Goal: Task Accomplishment & Management: Use online tool/utility

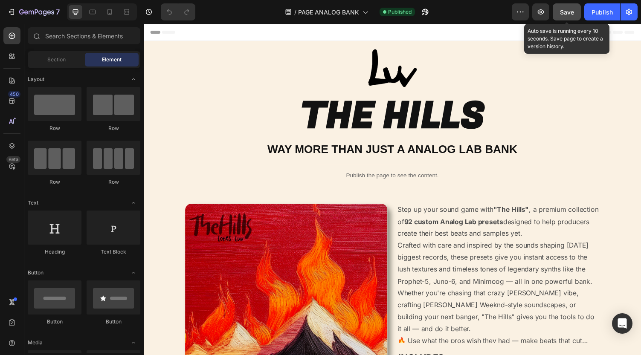
click at [560, 13] on span "Save" at bounding box center [567, 12] width 14 height 7
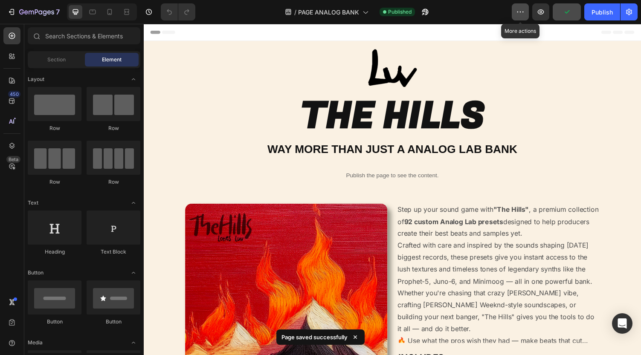
click at [521, 12] on icon "button" at bounding box center [520, 12] width 1 height 1
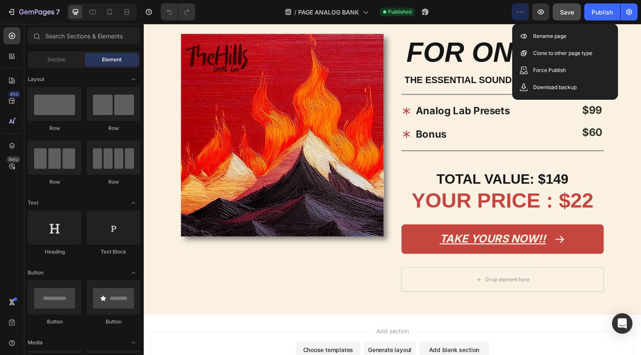
scroll to position [649, 0]
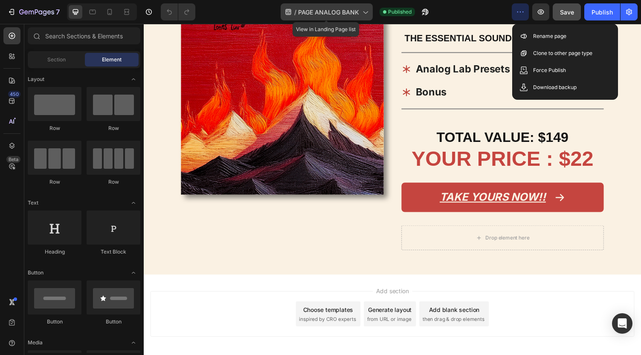
click at [332, 6] on div "/ PAGE ANALOG BANK" at bounding box center [327, 11] width 92 height 17
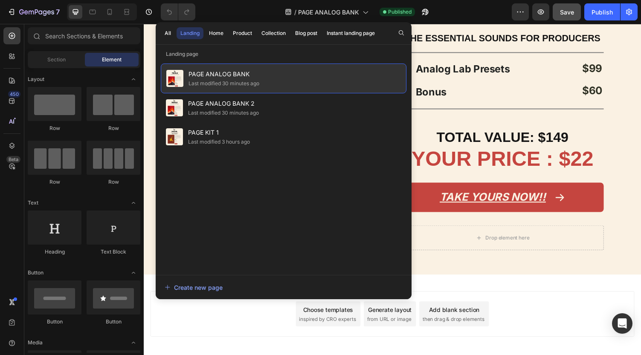
click at [283, 81] on div "PAGE ANALOG BANK Last modified 30 minutes ago" at bounding box center [284, 79] width 246 height 30
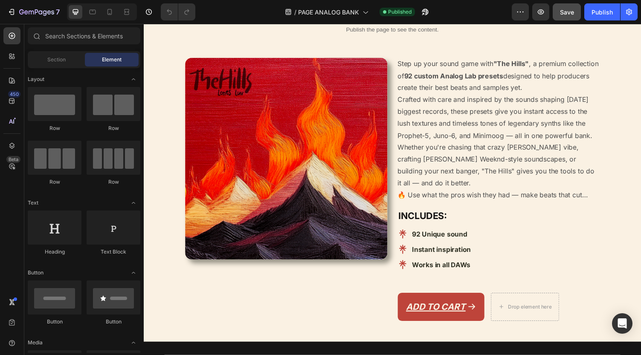
scroll to position [91, 0]
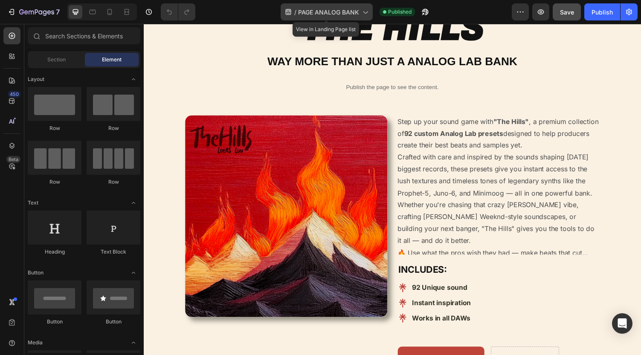
click at [337, 11] on span "PAGE ANALOG BANK" at bounding box center [328, 12] width 61 height 9
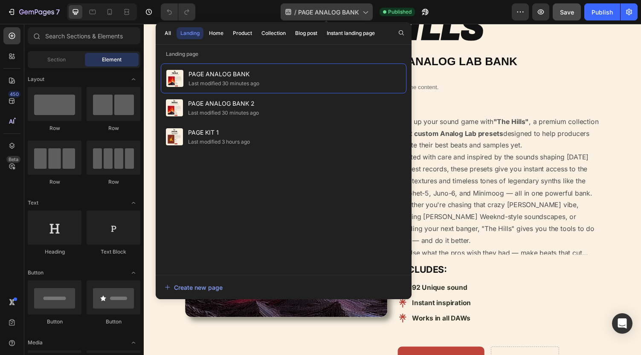
click at [337, 11] on span "PAGE ANALOG BANK" at bounding box center [328, 12] width 61 height 9
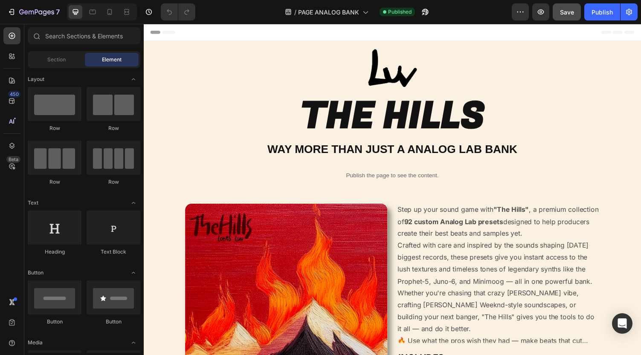
scroll to position [0, 0]
click at [511, 14] on div "/ PAGE ANALOG BANK Published" at bounding box center [357, 11] width 310 height 17
click at [512, 14] on div "/ PAGE ANALOG BANK Published" at bounding box center [357, 11] width 310 height 17
click at [514, 14] on button "button" at bounding box center [520, 11] width 17 height 17
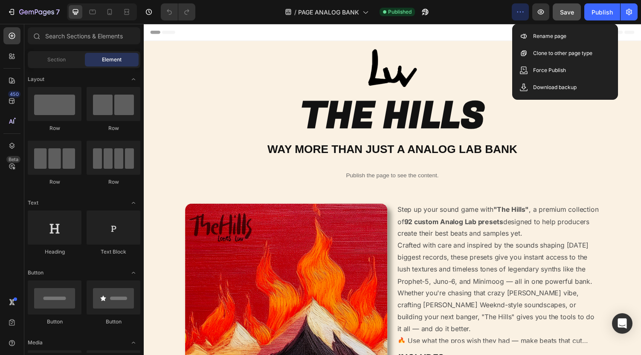
click at [457, 19] on div "/ PAGE ANALOG BANK Published" at bounding box center [357, 11] width 310 height 17
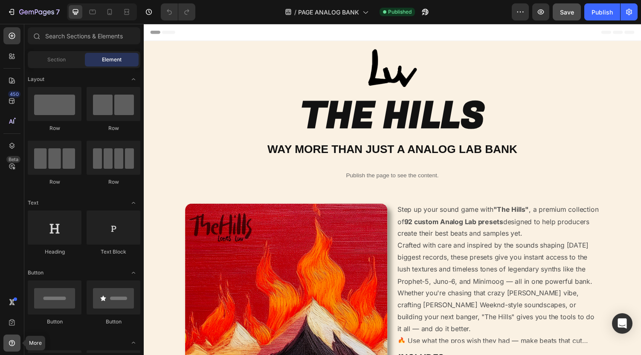
click at [12, 348] on div at bounding box center [11, 343] width 17 height 17
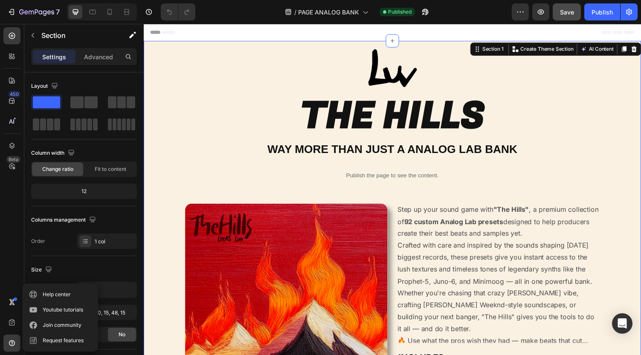
click at [313, 91] on div "Image THE HILLS Heading WAY MORE THAN JUST A ANALOG LAB BANK Heading Publish th…" at bounding box center [399, 266] width 499 height 433
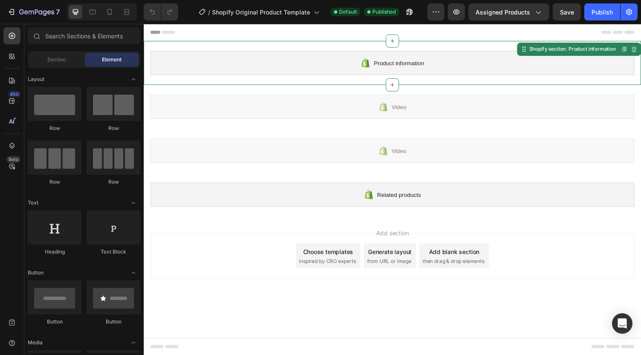
click at [389, 70] on div "Product information" at bounding box center [400, 64] width 498 height 25
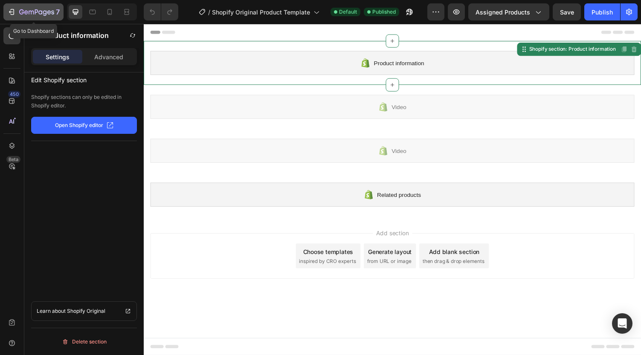
click at [26, 10] on icon "button" at bounding box center [36, 12] width 35 height 7
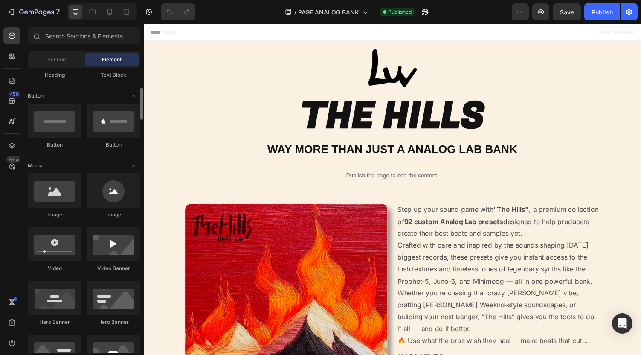
scroll to position [178, 0]
click at [12, 57] on icon at bounding box center [12, 56] width 9 height 9
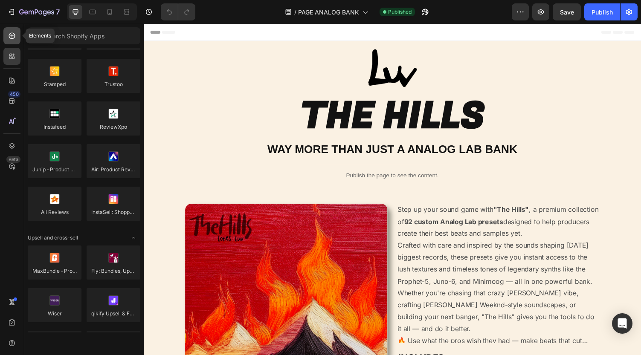
click at [11, 38] on icon at bounding box center [12, 36] width 6 height 6
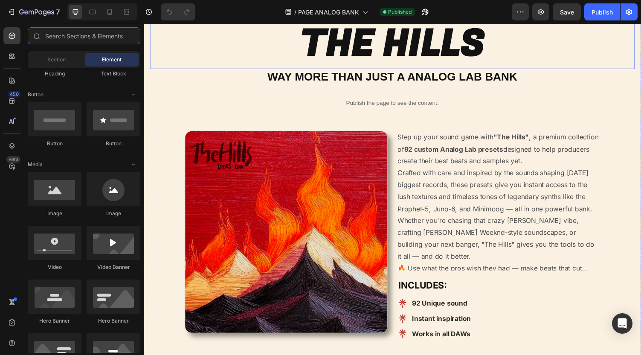
scroll to position [124, 0]
